Goal: Task Accomplishment & Management: Use online tool/utility

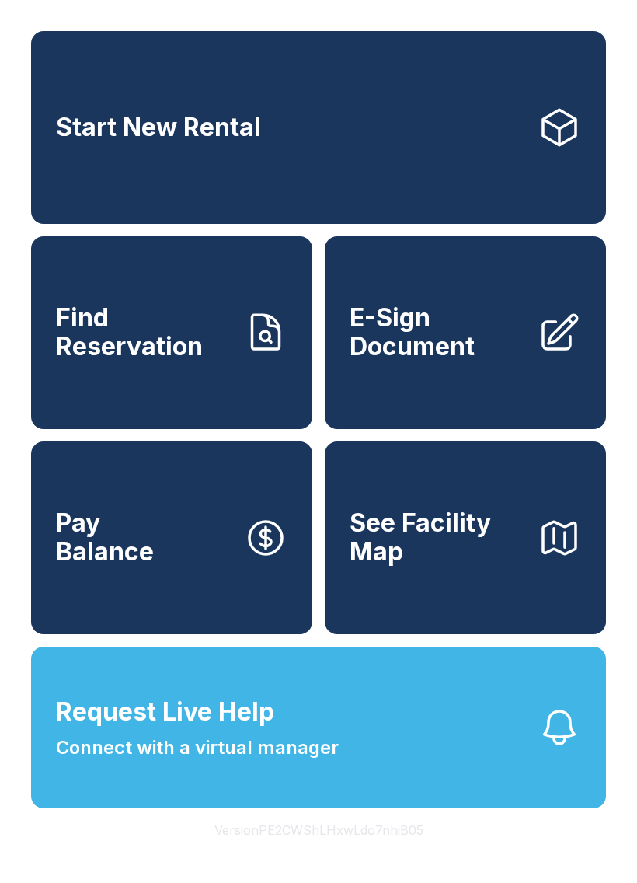
click at [453, 361] on span "E-Sign Document" at bounding box center [438, 332] width 176 height 57
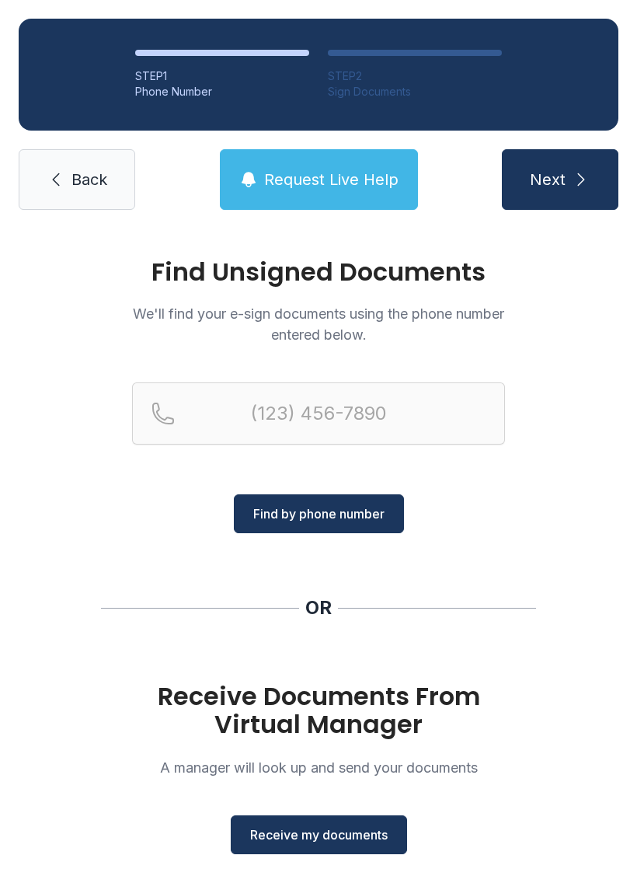
click at [313, 843] on span "Receive my documents" at bounding box center [319, 835] width 138 height 19
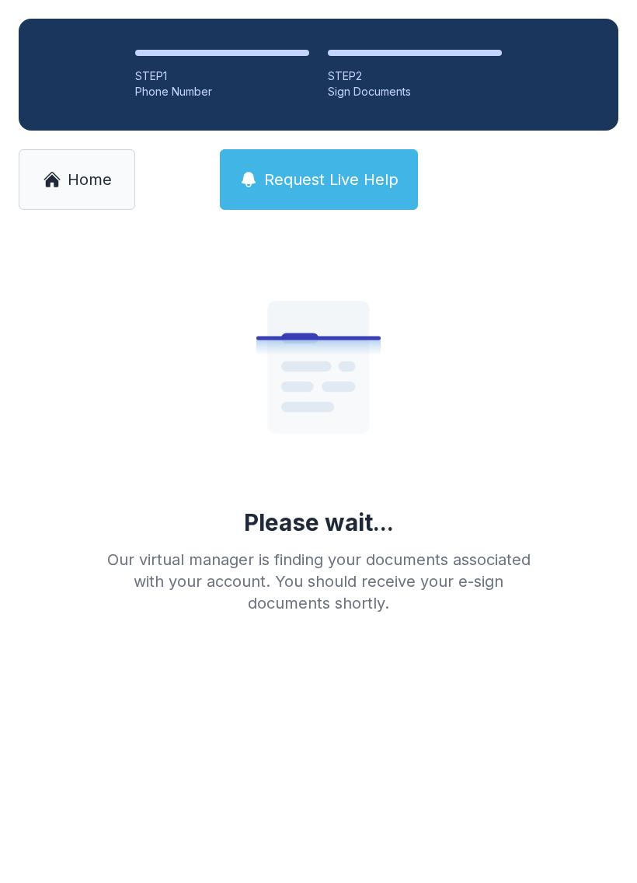
click at [182, 100] on ol "STEP 1 Phone Number STEP 2 Sign Documents" at bounding box center [319, 75] width 600 height 112
click at [181, 88] on div "Phone Number" at bounding box center [222, 92] width 174 height 16
click at [155, 85] on div "Phone Number" at bounding box center [222, 92] width 174 height 16
click at [176, 88] on div "Phone Number" at bounding box center [222, 92] width 174 height 16
click at [159, 93] on div "Phone Number" at bounding box center [222, 92] width 174 height 16
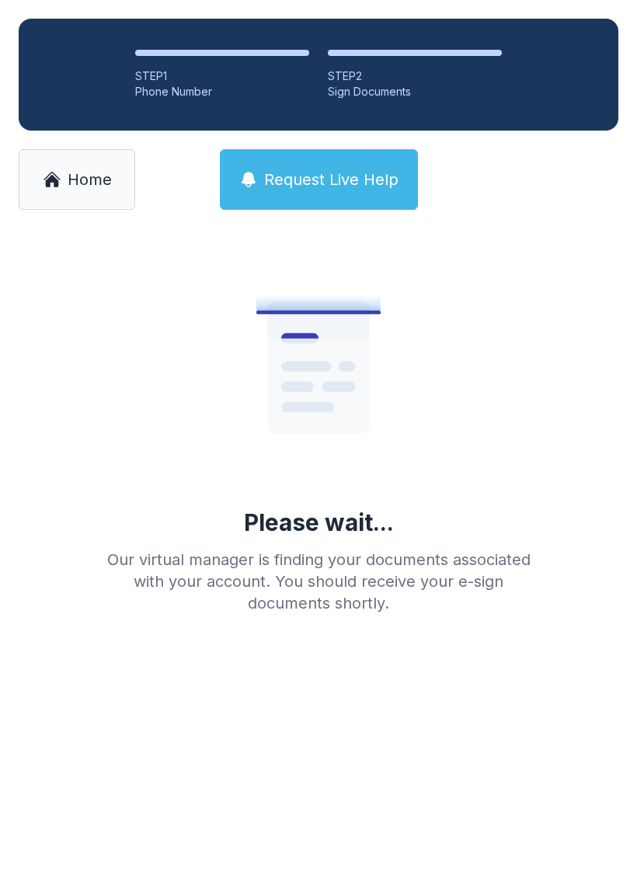
click at [390, 93] on div "Sign Documents" at bounding box center [415, 92] width 174 height 16
click at [368, 91] on div "Sign Documents" at bounding box center [415, 92] width 174 height 16
click at [376, 81] on div "STEP 2" at bounding box center [415, 76] width 174 height 16
click at [366, 100] on ol "STEP 1 Phone Number STEP 2 Sign Documents" at bounding box center [319, 75] width 600 height 112
click at [399, 95] on div "Sign Documents" at bounding box center [415, 92] width 174 height 16
